Goal: Communication & Community: Share content

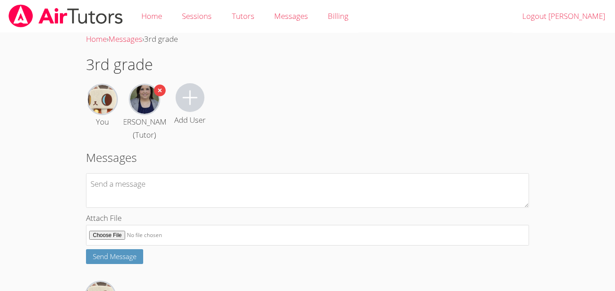
click at [197, 227] on label "Attach File" at bounding box center [307, 229] width 443 height 34
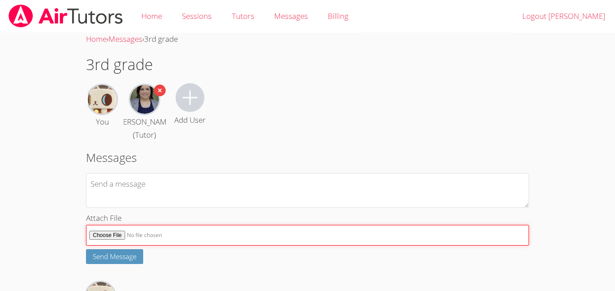
click at [197, 227] on input "Attach File" at bounding box center [307, 235] width 443 height 21
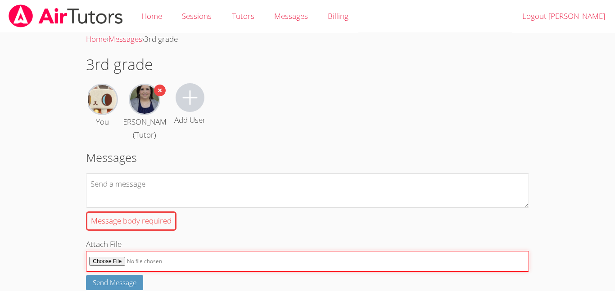
type input "C:\fakepath\wahhhh.gif"
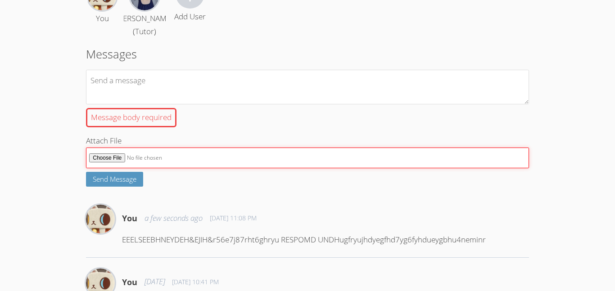
scroll to position [112, 0]
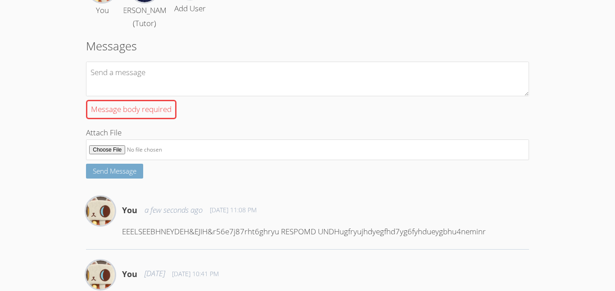
click at [121, 175] on span "Send Message" at bounding box center [115, 170] width 44 height 9
click at [123, 175] on span "Send Message" at bounding box center [115, 170] width 44 height 9
click at [116, 175] on span "Send Message" at bounding box center [115, 170] width 44 height 9
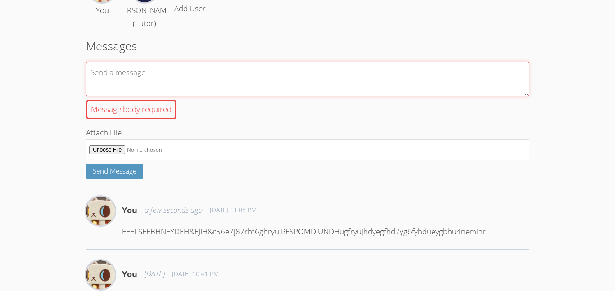
click at [182, 81] on textarea "Message body required" at bounding box center [307, 79] width 443 height 35
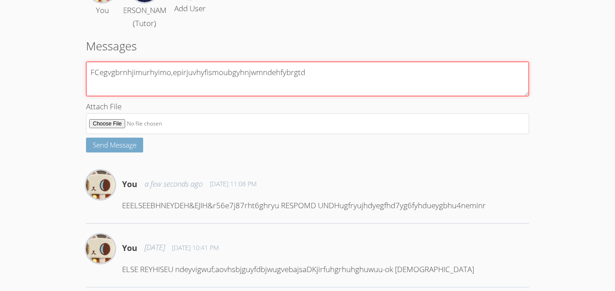
type textarea "FCegvgbrnhjimurhyimo,epirjuvhyfismoubgyhnjwmndehfybrgtd"
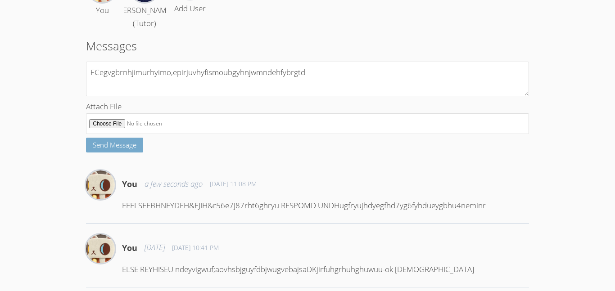
click at [112, 149] on span "Send Message" at bounding box center [115, 144] width 44 height 9
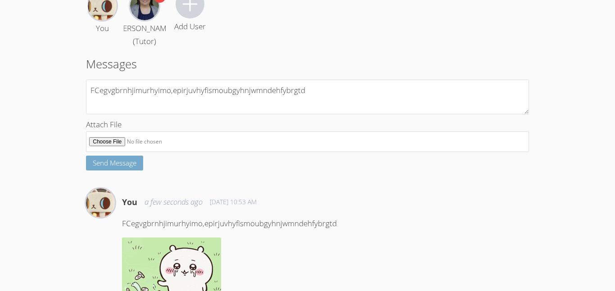
scroll to position [0, 0]
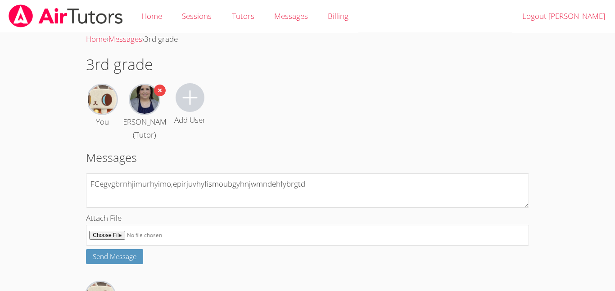
click at [145, 94] on img at bounding box center [144, 99] width 29 height 29
click at [160, 90] on icon "button" at bounding box center [160, 90] width 14 height 14
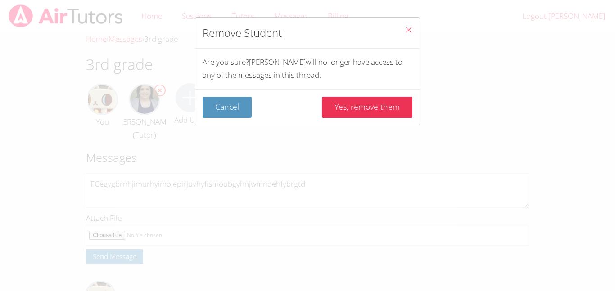
click at [408, 34] on span "Close" at bounding box center [408, 31] width 8 height 10
click at [412, 28] on icon "Close" at bounding box center [408, 30] width 8 height 8
click at [408, 28] on icon "Close" at bounding box center [408, 30] width 8 height 8
click at [228, 104] on button "Cancel" at bounding box center [226, 107] width 49 height 21
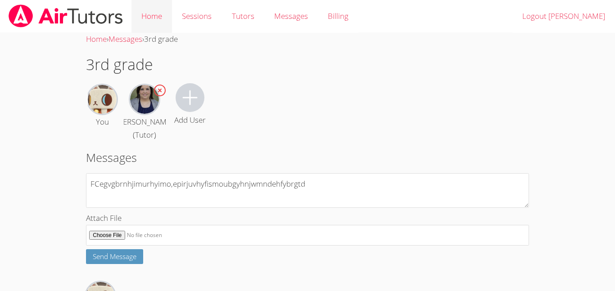
click at [144, 8] on link "Home" at bounding box center [151, 16] width 40 height 33
